Goal: Navigation & Orientation: Find specific page/section

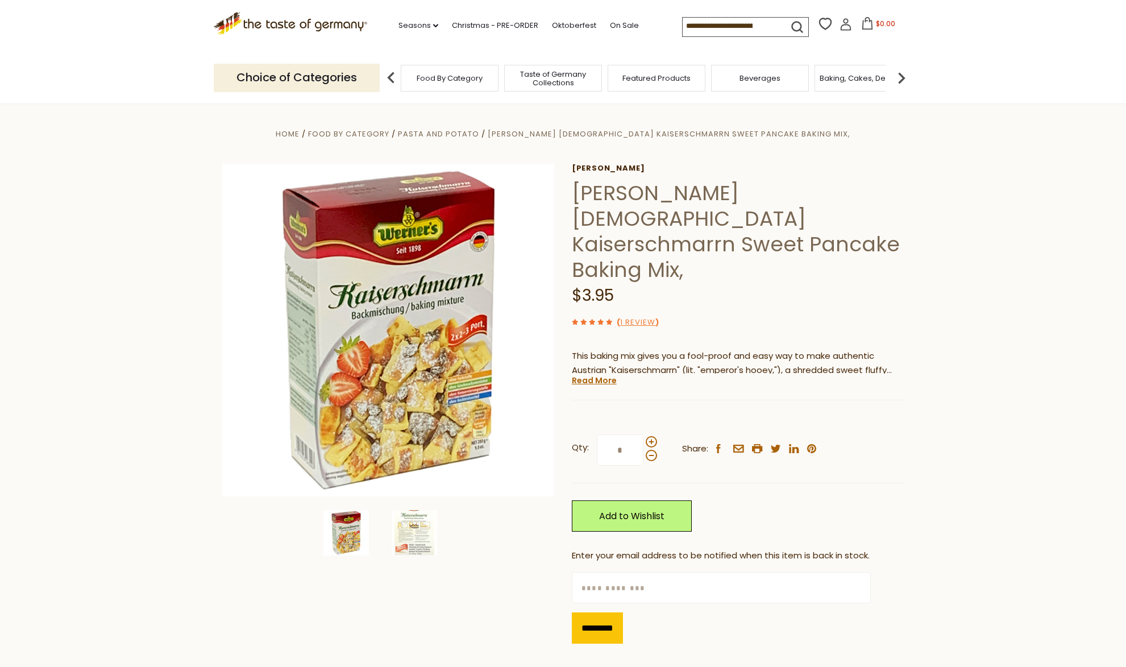
click at [476, 77] on span "Food By Category" at bounding box center [450, 78] width 66 height 9
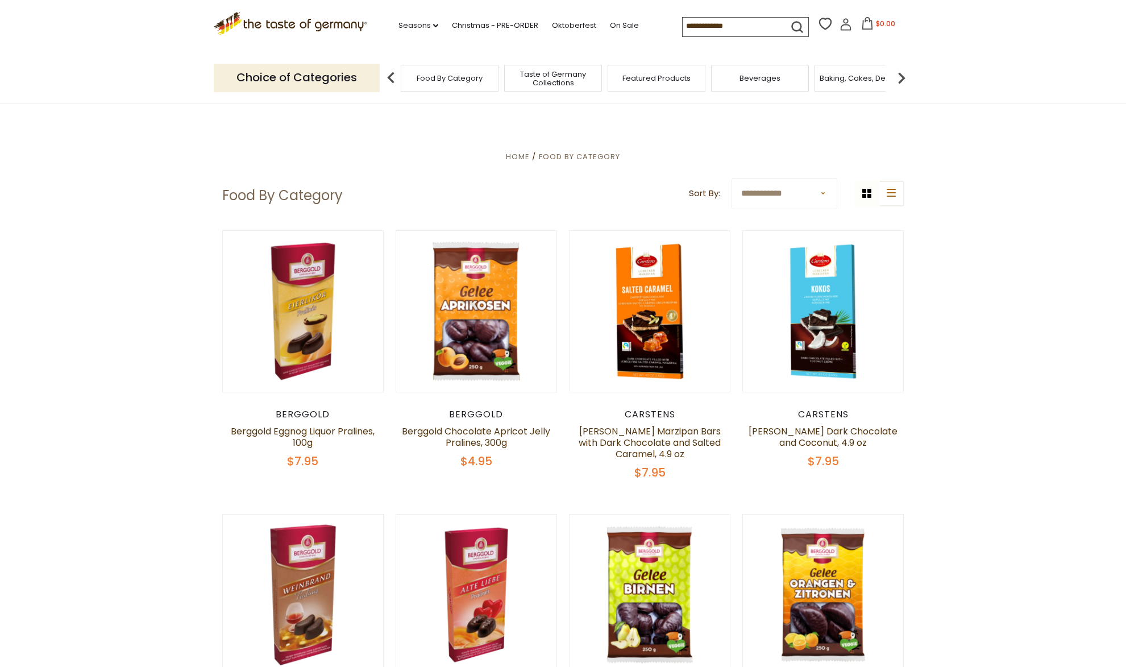
click at [900, 81] on img at bounding box center [901, 78] width 23 height 23
click at [810, 77] on span "Breads" at bounding box center [816, 78] width 27 height 9
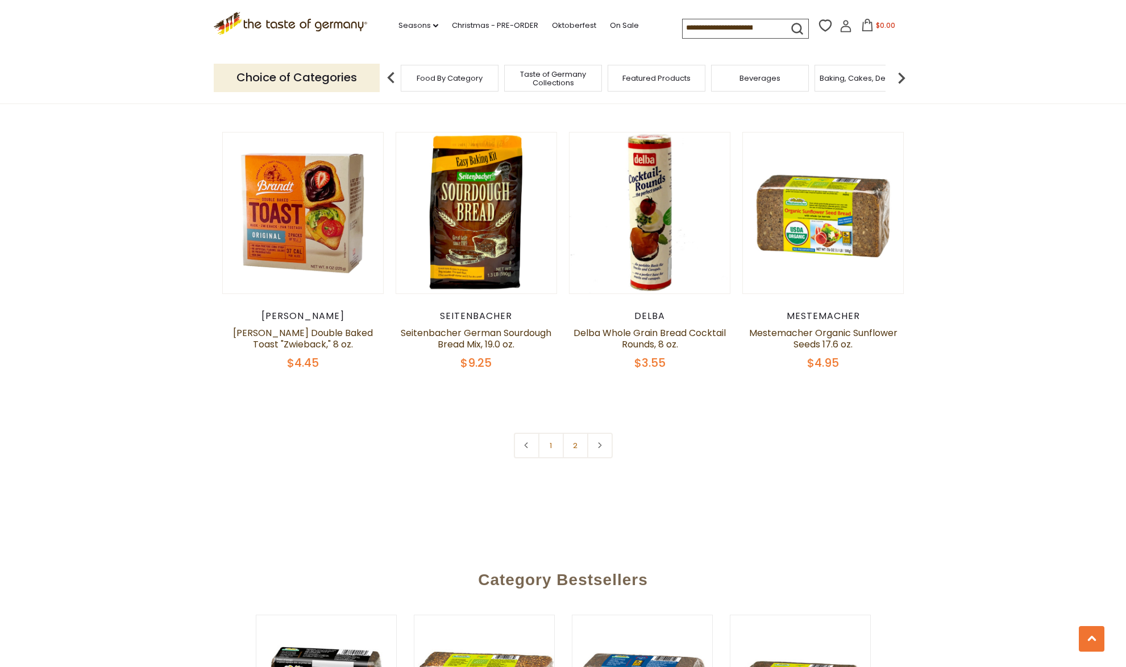
scroll to position [2616, 0]
